Goal: Obtain resource: Download file/media

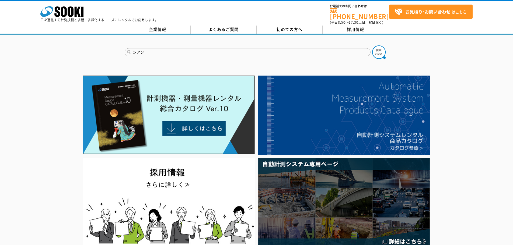
click at [169, 48] on input "シアン" at bounding box center [248, 52] width 246 height 8
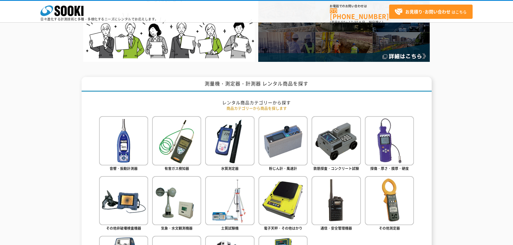
scroll to position [162, 0]
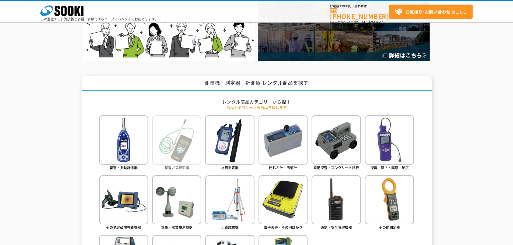
type input "商品名、型式、NETIS番号を入力してください"
click at [184, 154] on img at bounding box center [176, 140] width 49 height 49
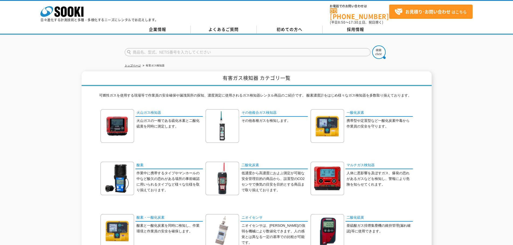
click at [166, 48] on input "text" at bounding box center [248, 52] width 246 height 8
type input "AP20B"
click at [372, 46] on button at bounding box center [378, 52] width 13 height 13
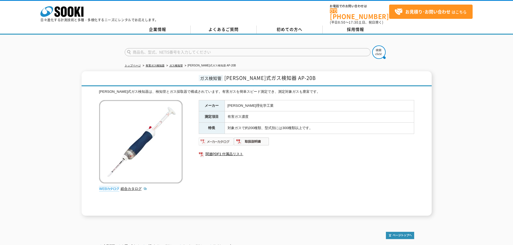
click at [225, 138] on img at bounding box center [216, 141] width 35 height 9
click at [245, 138] on img at bounding box center [251, 141] width 35 height 9
click at [229, 151] on link "関連PDF1 付属品リスト" at bounding box center [306, 154] width 215 height 7
click at [219, 137] on img at bounding box center [216, 141] width 35 height 9
